Goal: Navigation & Orientation: Find specific page/section

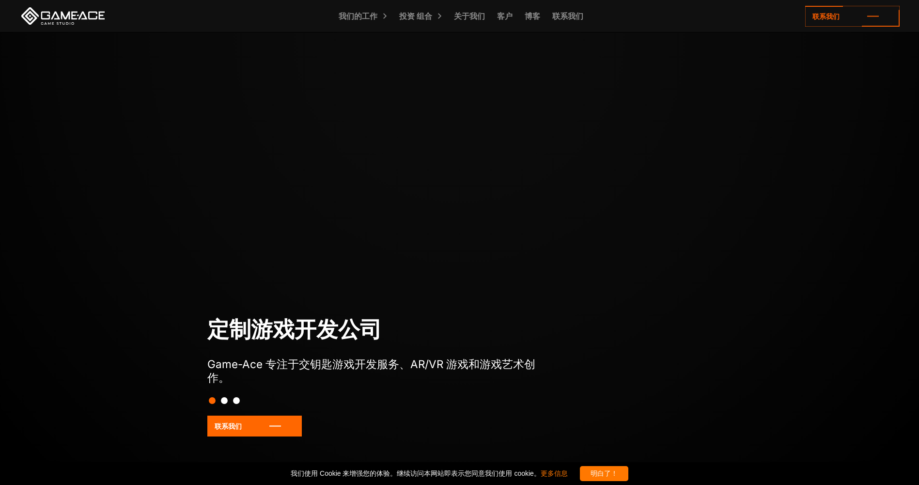
click at [75, 14] on link at bounding box center [62, 15] width 87 height 17
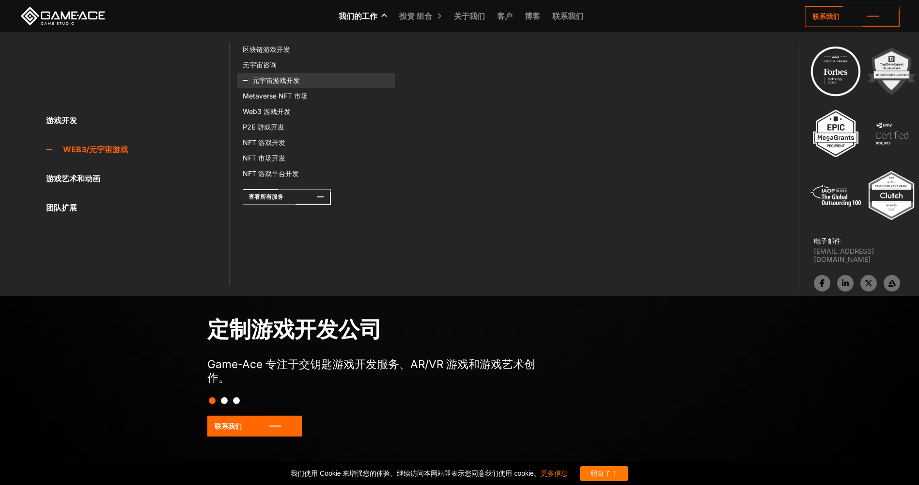
click at [266, 76] on icon at bounding box center [254, 81] width 23 height 16
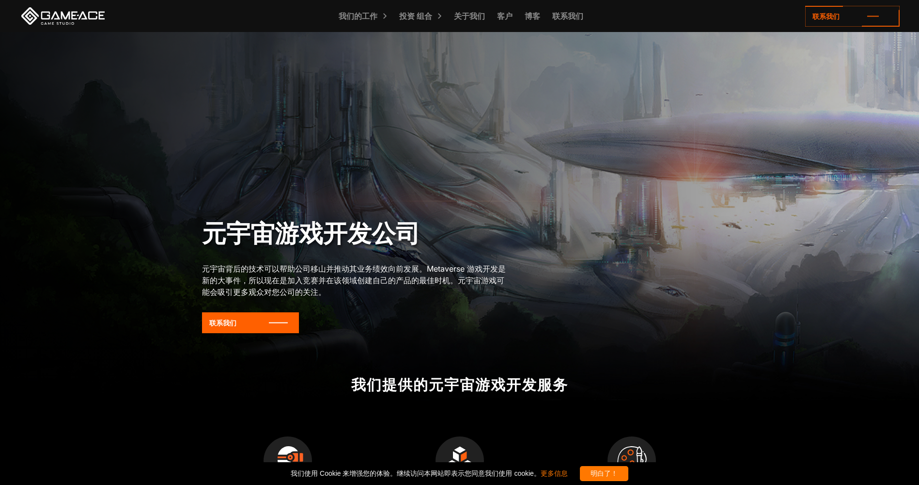
click at [62, 22] on link at bounding box center [62, 15] width 87 height 17
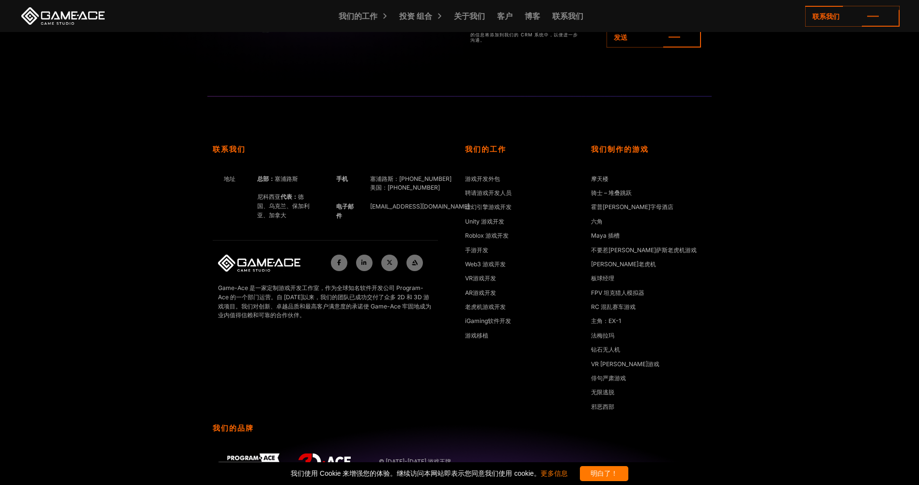
scroll to position [4313, 0]
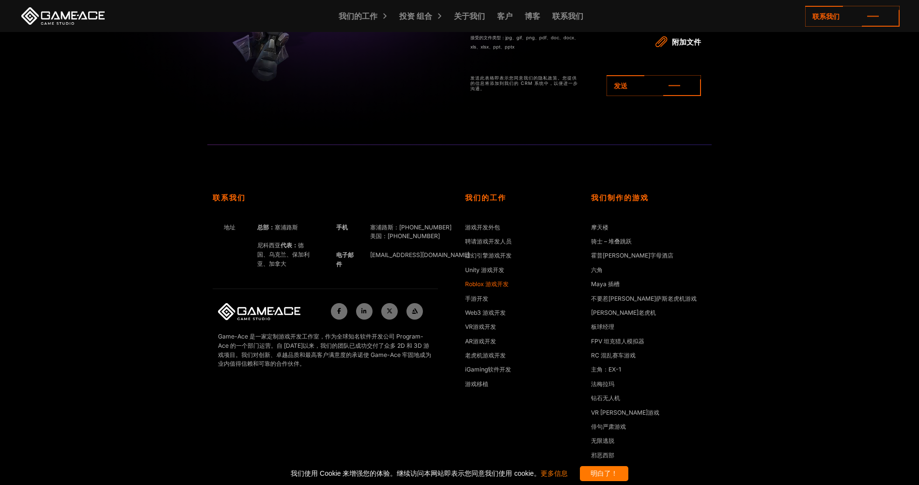
click at [484, 282] on link "Roblox 游戏开发" at bounding box center [487, 285] width 44 height 10
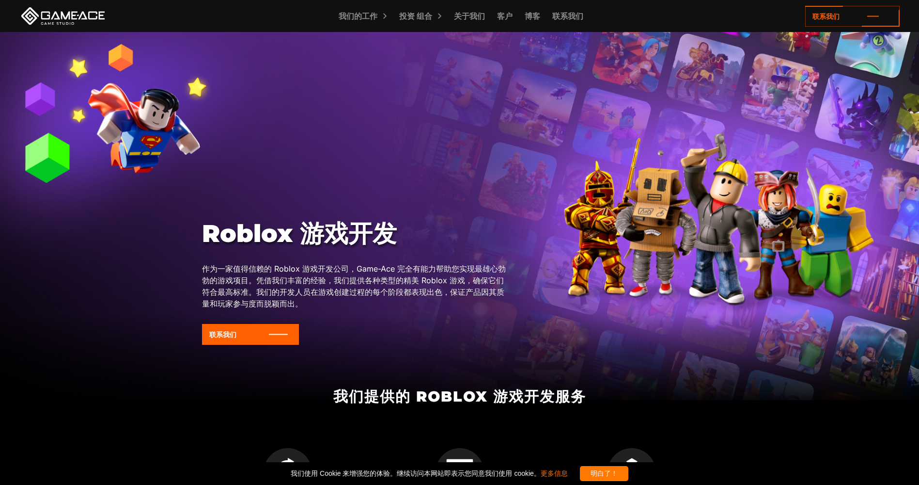
click at [881, 218] on div at bounding box center [459, 216] width 919 height 368
